Goal: Check status: Check status

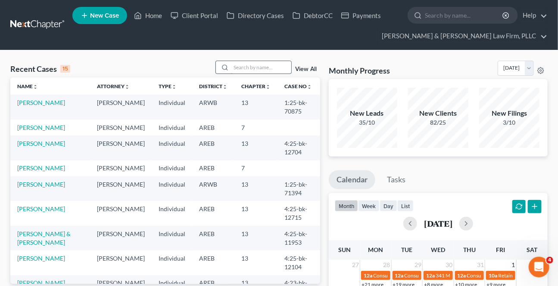
click at [251, 71] on input "search" at bounding box center [261, 67] width 60 height 12
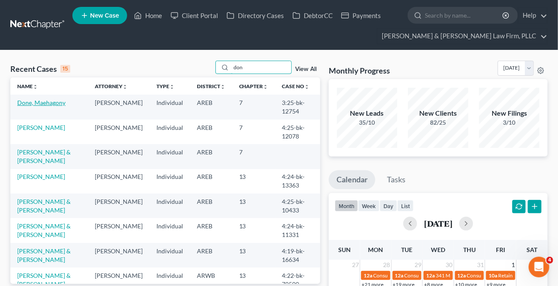
type input "don"
click at [25, 99] on link "Done, Maehagony" at bounding box center [41, 102] width 48 height 7
select select "6"
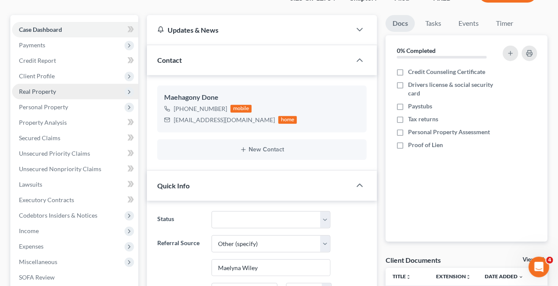
scroll to position [196, 0]
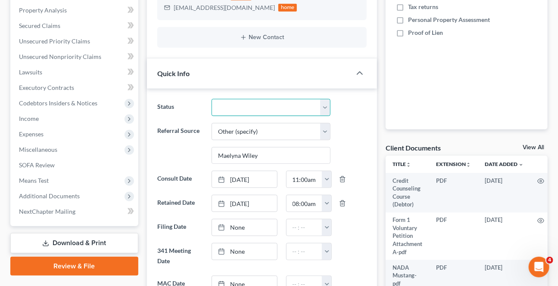
click at [235, 103] on select "Awaiting 341 Chapter 7 - Attended Meeting Confirmed Discharged Dismissed New Co…" at bounding box center [270, 107] width 118 height 17
select select "0"
click at [211, 99] on select "Awaiting 341 Chapter 7 - Attended Meeting Confirmed Discharged Dismissed New Co…" at bounding box center [270, 107] width 118 height 17
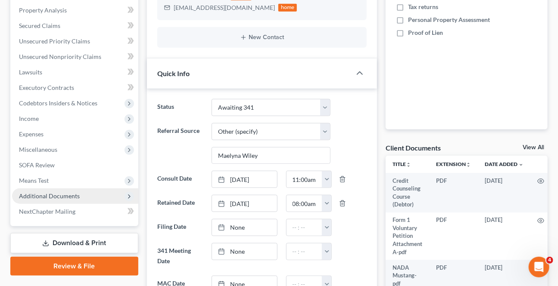
click at [53, 193] on span "Additional Documents" at bounding box center [49, 196] width 61 height 7
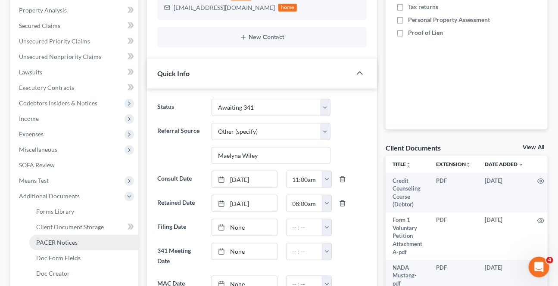
click at [58, 245] on span "PACER Notices" at bounding box center [56, 242] width 41 height 7
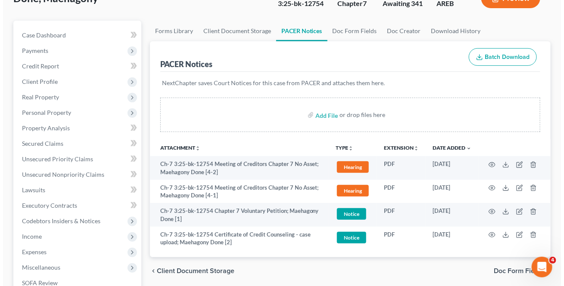
scroll to position [78, 0]
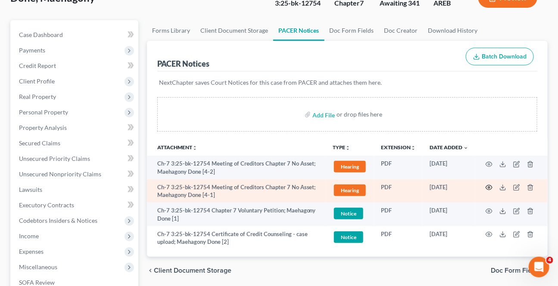
click at [490, 187] on icon "button" at bounding box center [488, 187] width 7 height 7
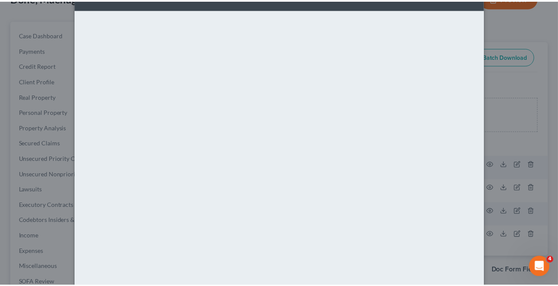
scroll to position [0, 0]
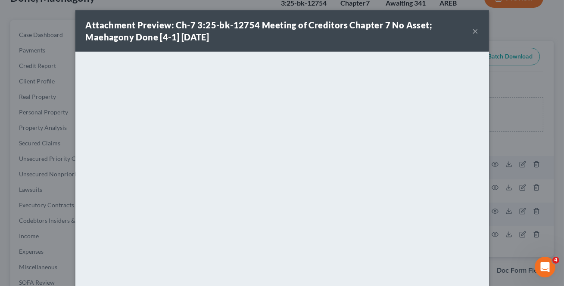
click at [472, 30] on button "×" at bounding box center [475, 31] width 6 height 10
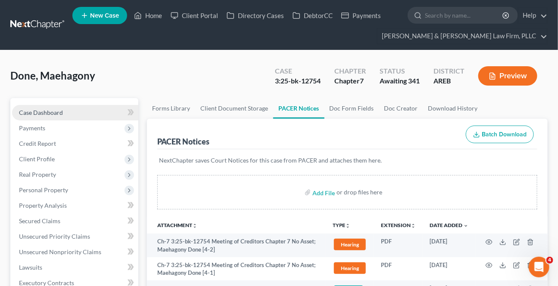
drag, startPoint x: 81, startPoint y: 112, endPoint x: 86, endPoint y: 112, distance: 5.2
click at [81, 112] on link "Case Dashboard" at bounding box center [75, 113] width 126 height 16
select select "6"
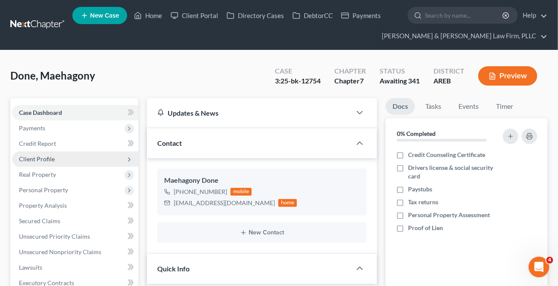
click at [44, 155] on span "Client Profile" at bounding box center [37, 158] width 36 height 7
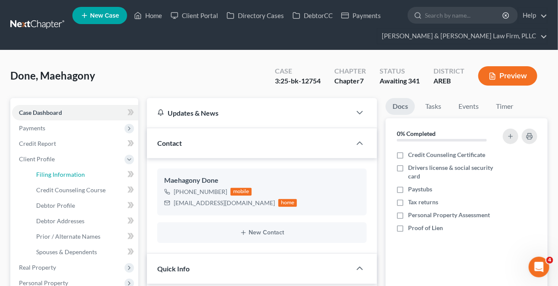
drag, startPoint x: 65, startPoint y: 175, endPoint x: 142, endPoint y: 165, distance: 77.7
click at [65, 175] on span "Filing Information" at bounding box center [60, 174] width 49 height 7
select select "1"
select select "0"
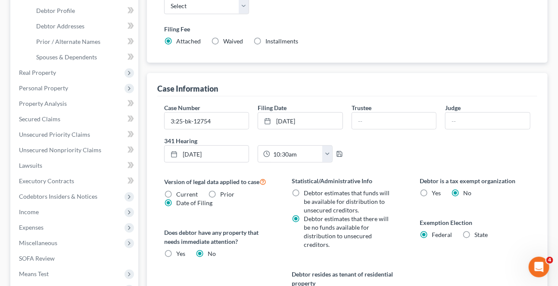
scroll to position [196, 0]
click at [368, 112] on div at bounding box center [393, 120] width 85 height 17
click at [375, 121] on input "text" at bounding box center [394, 120] width 84 height 16
type input "[PERSON_NAME]"
click at [458, 115] on input "text" at bounding box center [487, 120] width 84 height 16
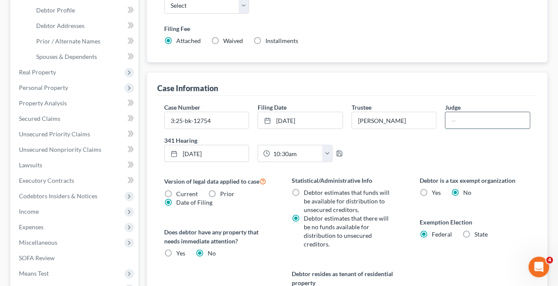
type input "[PERSON_NAME]"
click at [457, 161] on div "Case Number 3:25-bk-12754 Filing Date [DATE] close Date [DATE] Time 12:00 AM ch…" at bounding box center [347, 136] width 375 height 66
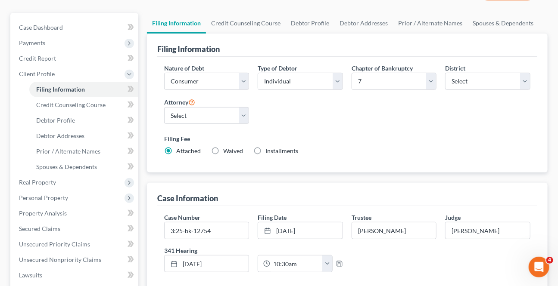
scroll to position [0, 0]
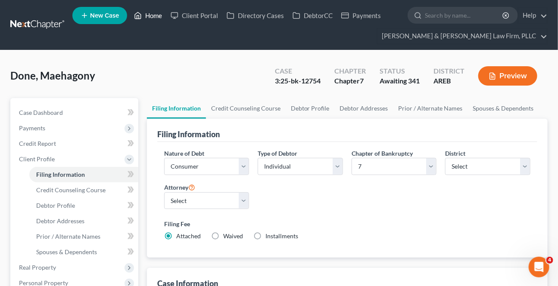
click at [144, 16] on link "Home" at bounding box center [148, 16] width 37 height 16
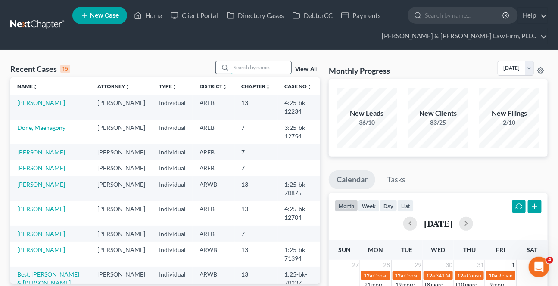
click at [272, 65] on input "search" at bounding box center [261, 67] width 60 height 12
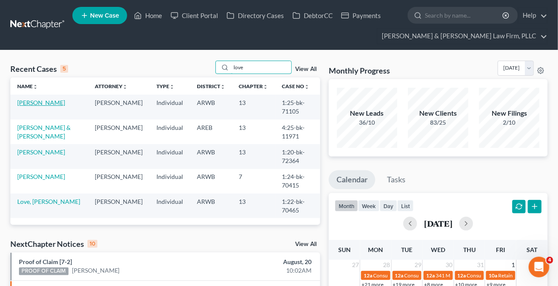
type input "love"
click at [48, 103] on link "[PERSON_NAME]" at bounding box center [41, 102] width 48 height 7
select select "6"
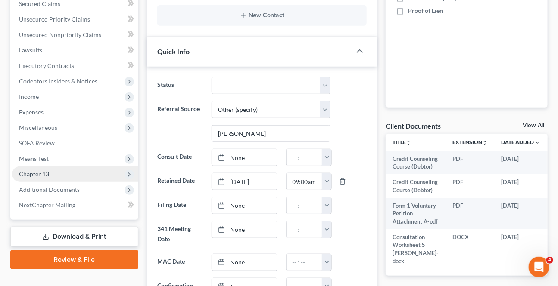
scroll to position [235, 0]
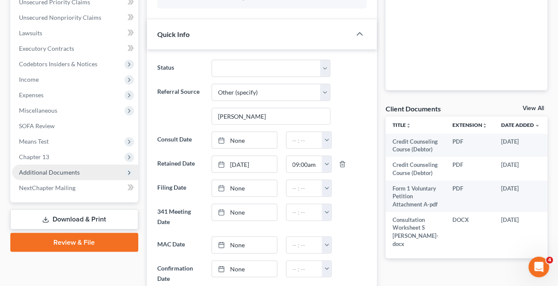
click at [73, 169] on span "Additional Documents" at bounding box center [49, 172] width 61 height 7
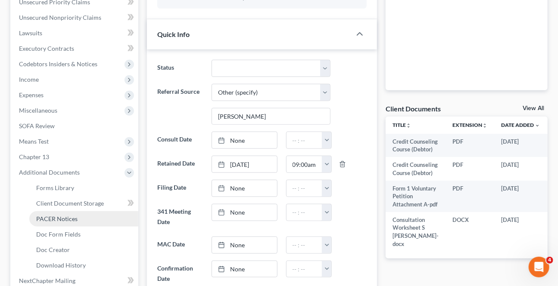
click at [69, 215] on span "PACER Notices" at bounding box center [56, 218] width 41 height 7
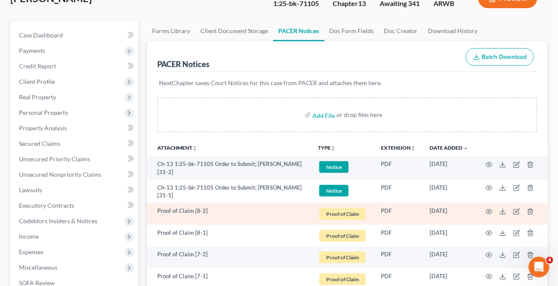
scroll to position [78, 0]
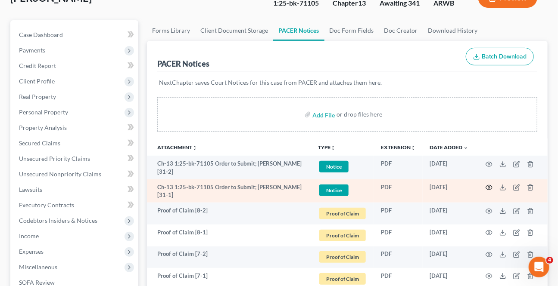
click at [489, 187] on icon "button" at bounding box center [488, 187] width 7 height 7
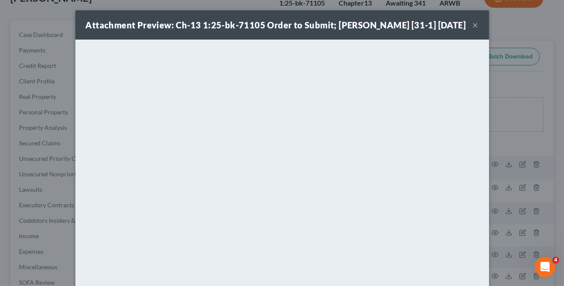
click at [473, 26] on button "×" at bounding box center [475, 25] width 6 height 10
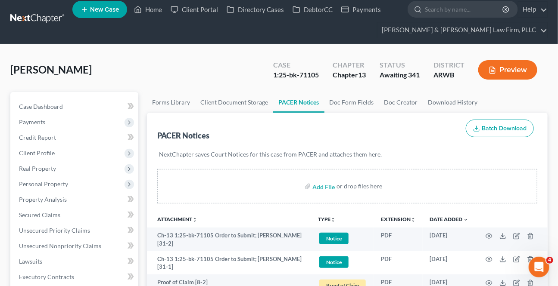
scroll to position [0, 0]
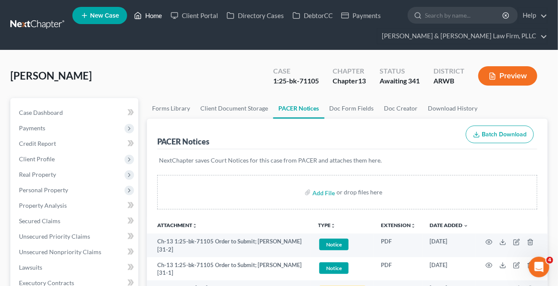
click at [159, 18] on link "Home" at bounding box center [148, 16] width 37 height 16
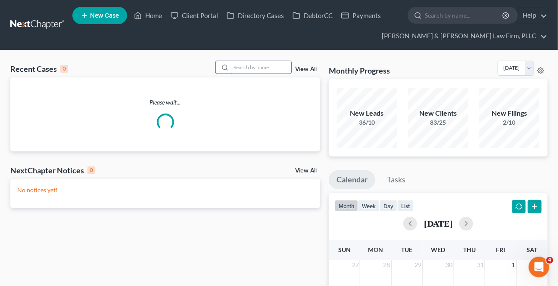
click at [244, 68] on input "search" at bounding box center [261, 67] width 60 height 12
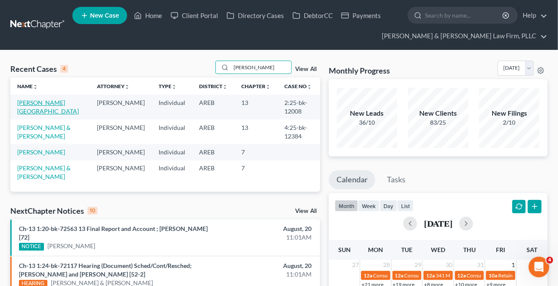
type input "[PERSON_NAME]"
click at [44, 103] on link "[PERSON_NAME][GEOGRAPHIC_DATA]" at bounding box center [48, 107] width 62 height 16
select select "0"
select select "1"
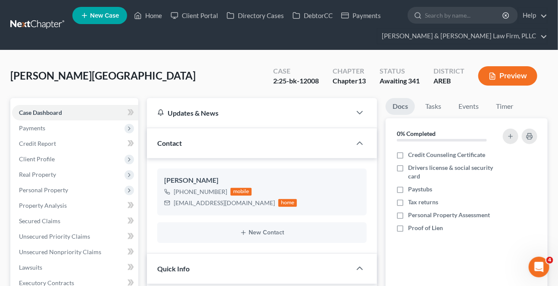
scroll to position [235, 0]
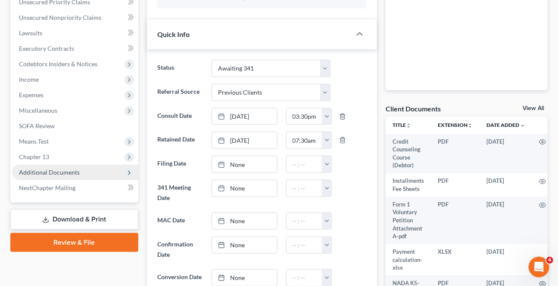
click at [61, 176] on span "Additional Documents" at bounding box center [75, 173] width 126 height 16
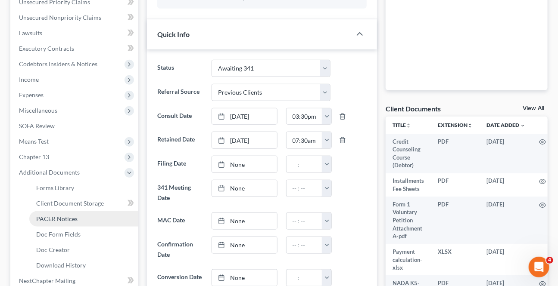
click at [65, 221] on span "PACER Notices" at bounding box center [56, 218] width 41 height 7
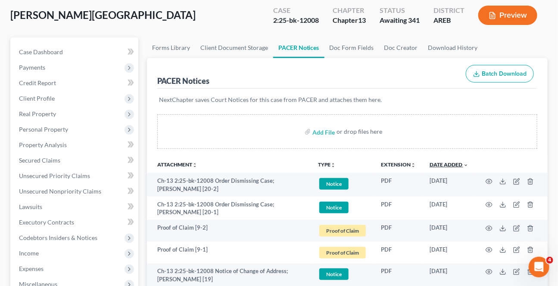
scroll to position [78, 0]
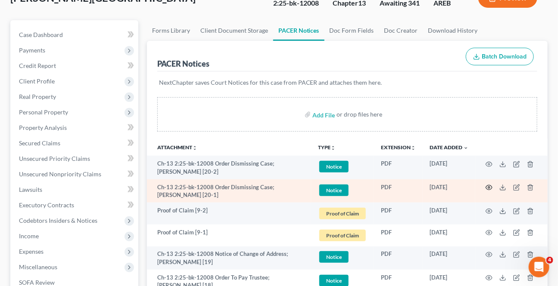
click at [488, 184] on icon "button" at bounding box center [488, 187] width 7 height 7
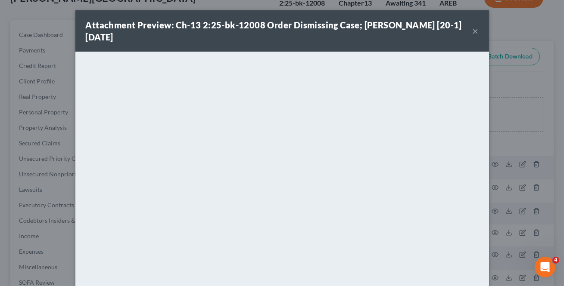
click at [475, 29] on button "×" at bounding box center [475, 31] width 6 height 10
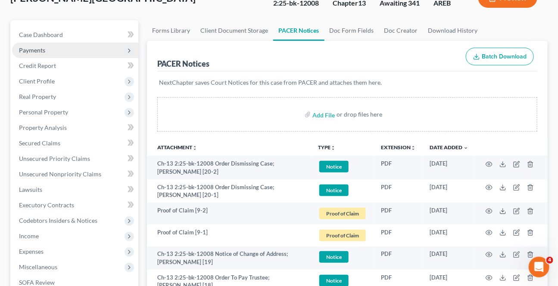
click at [48, 52] on span "Payments" at bounding box center [75, 51] width 126 height 16
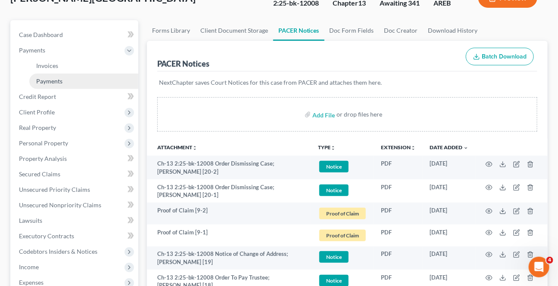
click at [54, 79] on span "Payments" at bounding box center [49, 81] width 26 height 7
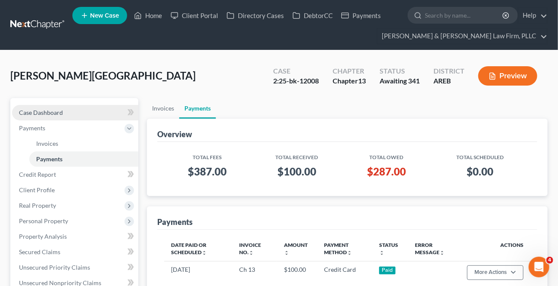
click at [66, 109] on link "Case Dashboard" at bounding box center [75, 113] width 126 height 16
select select "1"
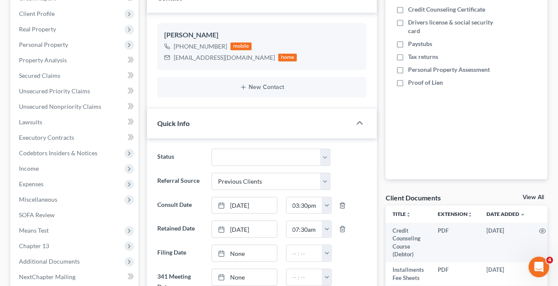
scroll to position [125, 0]
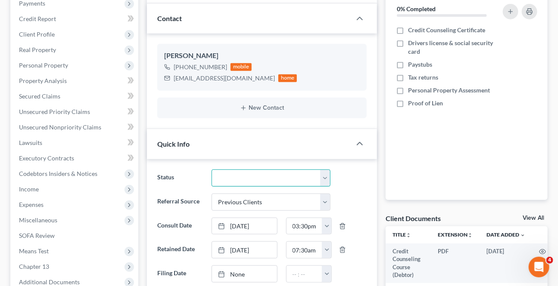
click at [277, 176] on select "Awaiting 341 Chapter 7 - Attended Meeting Confirmed Discharged Dismissed New Co…" at bounding box center [270, 178] width 118 height 17
select select "4"
click at [211, 170] on select "Awaiting 341 Chapter 7 - Attended Meeting Confirmed Discharged Dismissed New Co…" at bounding box center [270, 178] width 118 height 17
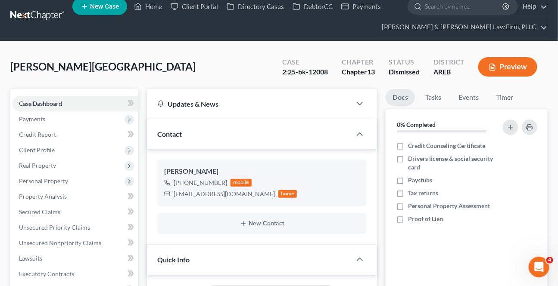
scroll to position [0, 0]
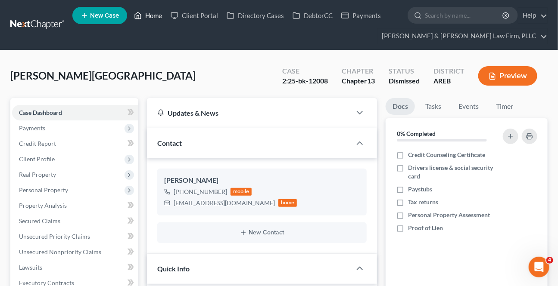
click at [163, 17] on link "Home" at bounding box center [148, 16] width 37 height 16
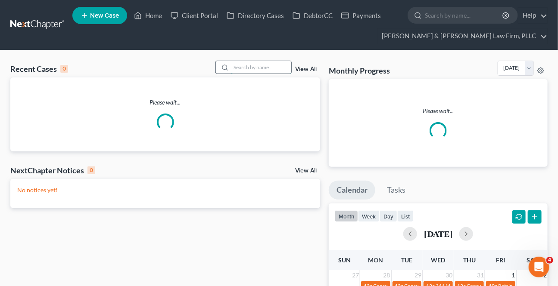
click at [233, 72] on input "search" at bounding box center [261, 67] width 60 height 12
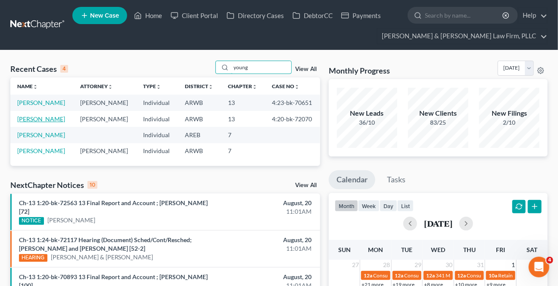
type input "young"
click at [42, 118] on link "[PERSON_NAME]" at bounding box center [41, 118] width 48 height 7
select select "2"
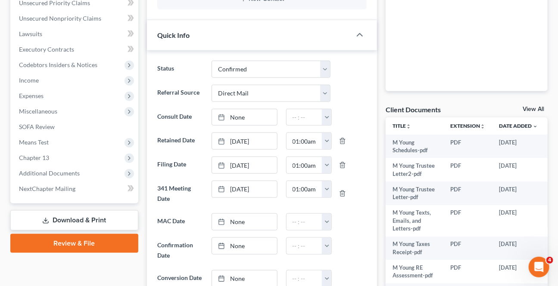
scroll to position [235, 0]
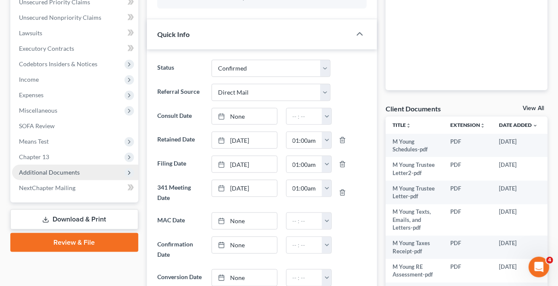
click at [48, 174] on span "Additional Documents" at bounding box center [49, 172] width 61 height 7
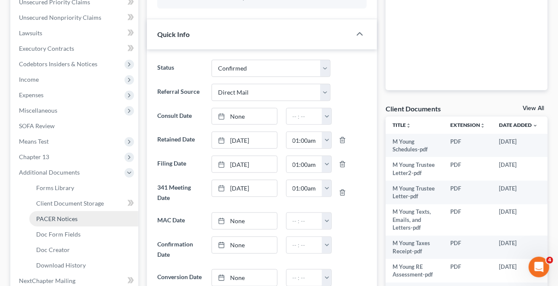
click at [71, 215] on span "PACER Notices" at bounding box center [56, 218] width 41 height 7
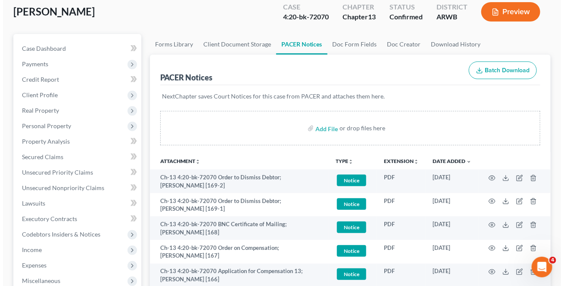
scroll to position [78, 0]
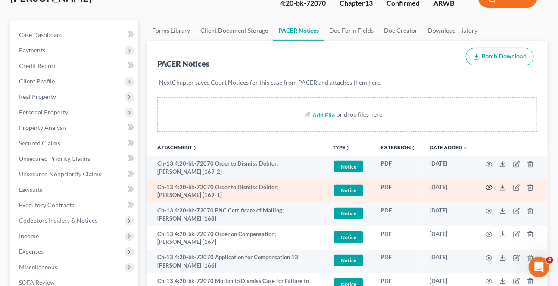
click at [491, 184] on icon "button" at bounding box center [488, 187] width 7 height 7
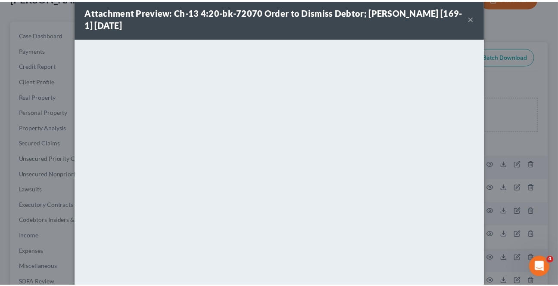
scroll to position [0, 0]
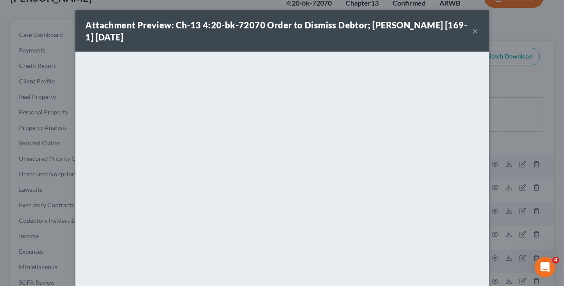
click at [472, 30] on button "×" at bounding box center [475, 31] width 6 height 10
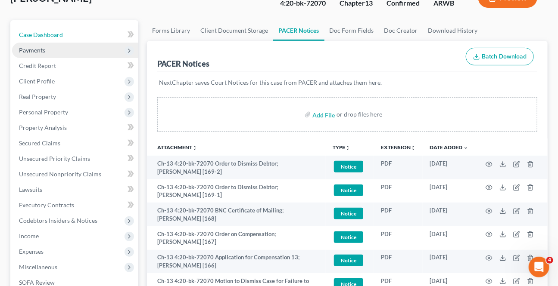
drag, startPoint x: 51, startPoint y: 35, endPoint x: 71, endPoint y: 41, distance: 20.4
click at [51, 35] on span "Case Dashboard" at bounding box center [41, 34] width 44 height 7
select select "2"
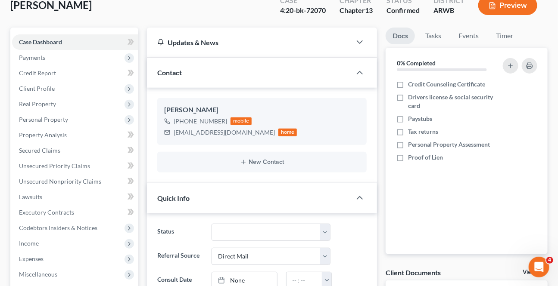
scroll to position [156, 0]
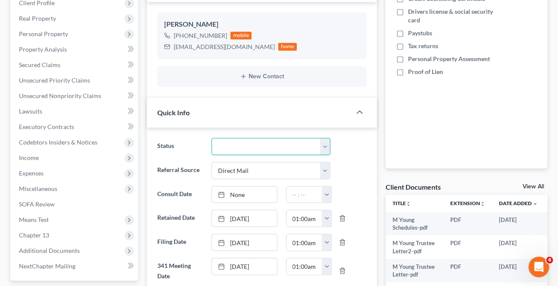
click at [228, 144] on select "Awaiting 341 Chapter 7 - Attended Meeting Confirmed Discharged Dismissed New Co…" at bounding box center [270, 146] width 118 height 17
select select "4"
click at [211, 138] on select "Awaiting 341 Chapter 7 - Attended Meeting Confirmed Discharged Dismissed New Co…" at bounding box center [270, 146] width 118 height 17
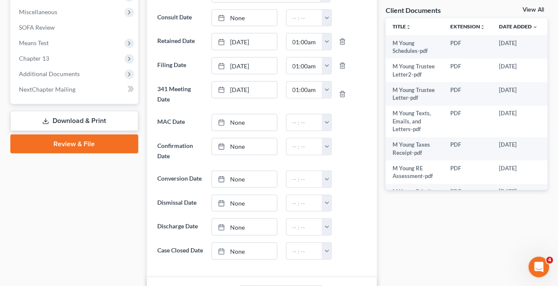
scroll to position [352, 0]
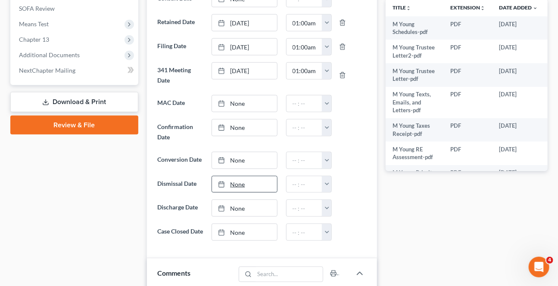
click at [235, 184] on link "None" at bounding box center [244, 185] width 65 height 16
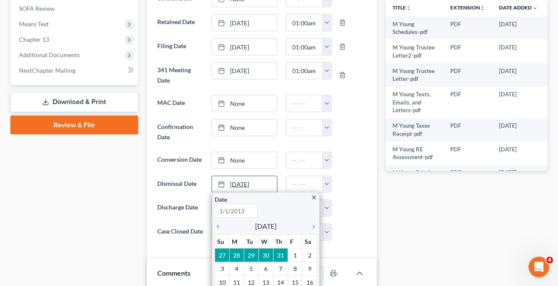
type input "[DATE]"
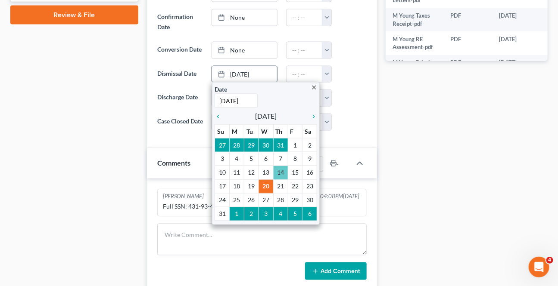
scroll to position [469, 0]
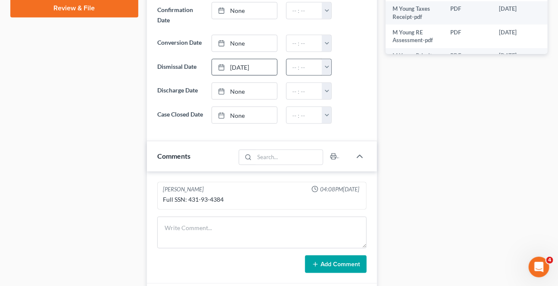
click at [325, 64] on button "button" at bounding box center [326, 67] width 9 height 16
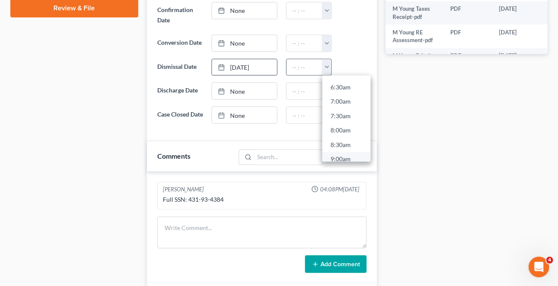
scroll to position [196, 0]
click at [333, 146] on link "9:00am" at bounding box center [346, 151] width 48 height 15
type input "9:00am"
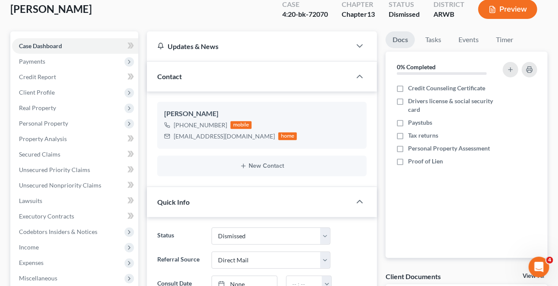
scroll to position [0, 0]
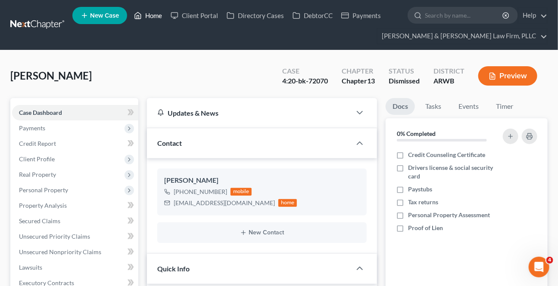
click at [156, 16] on link "Home" at bounding box center [148, 16] width 37 height 16
